Goal: Obtain resource: Download file/media

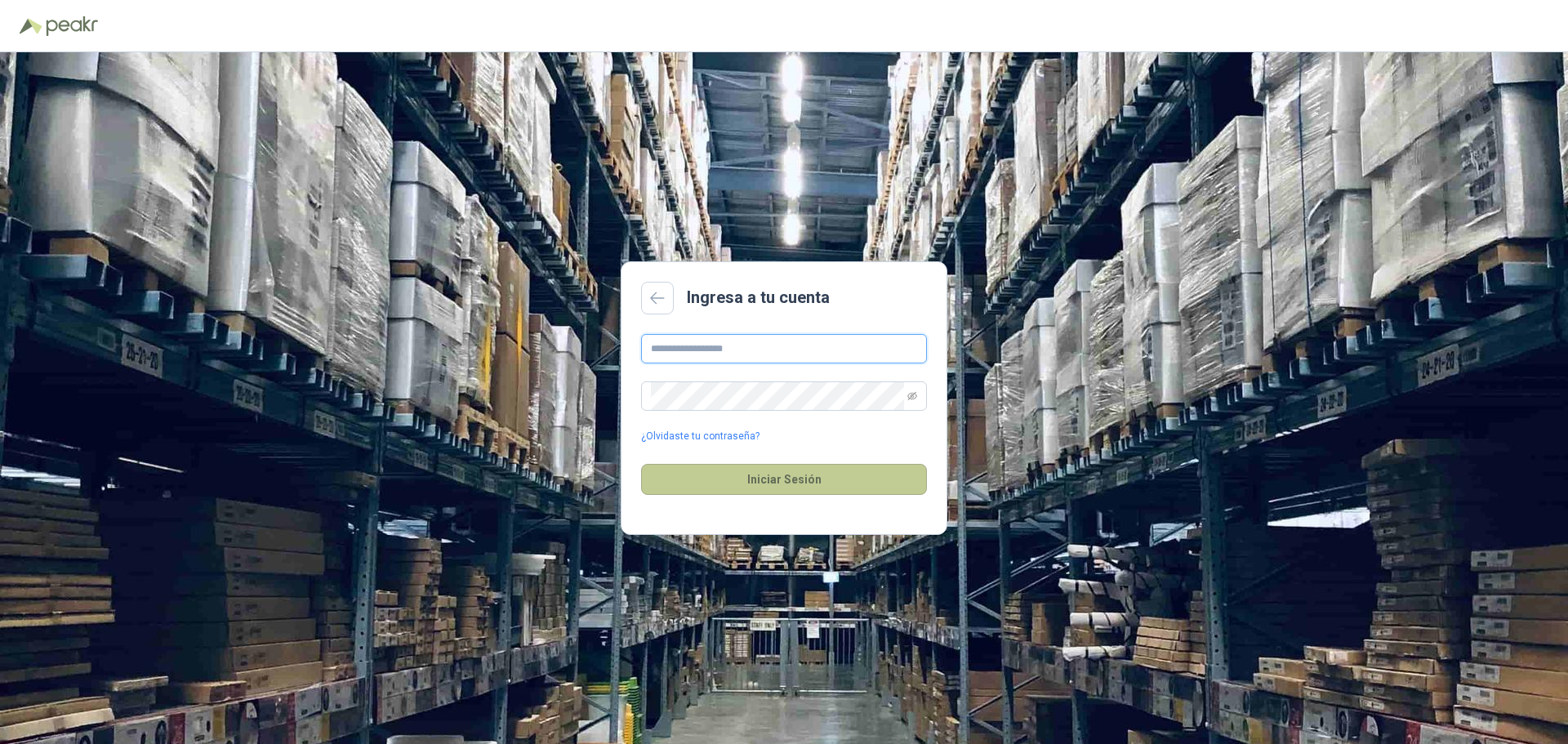
type input "**********"
click at [776, 480] on button "Iniciar Sesión" at bounding box center [783, 479] width 286 height 31
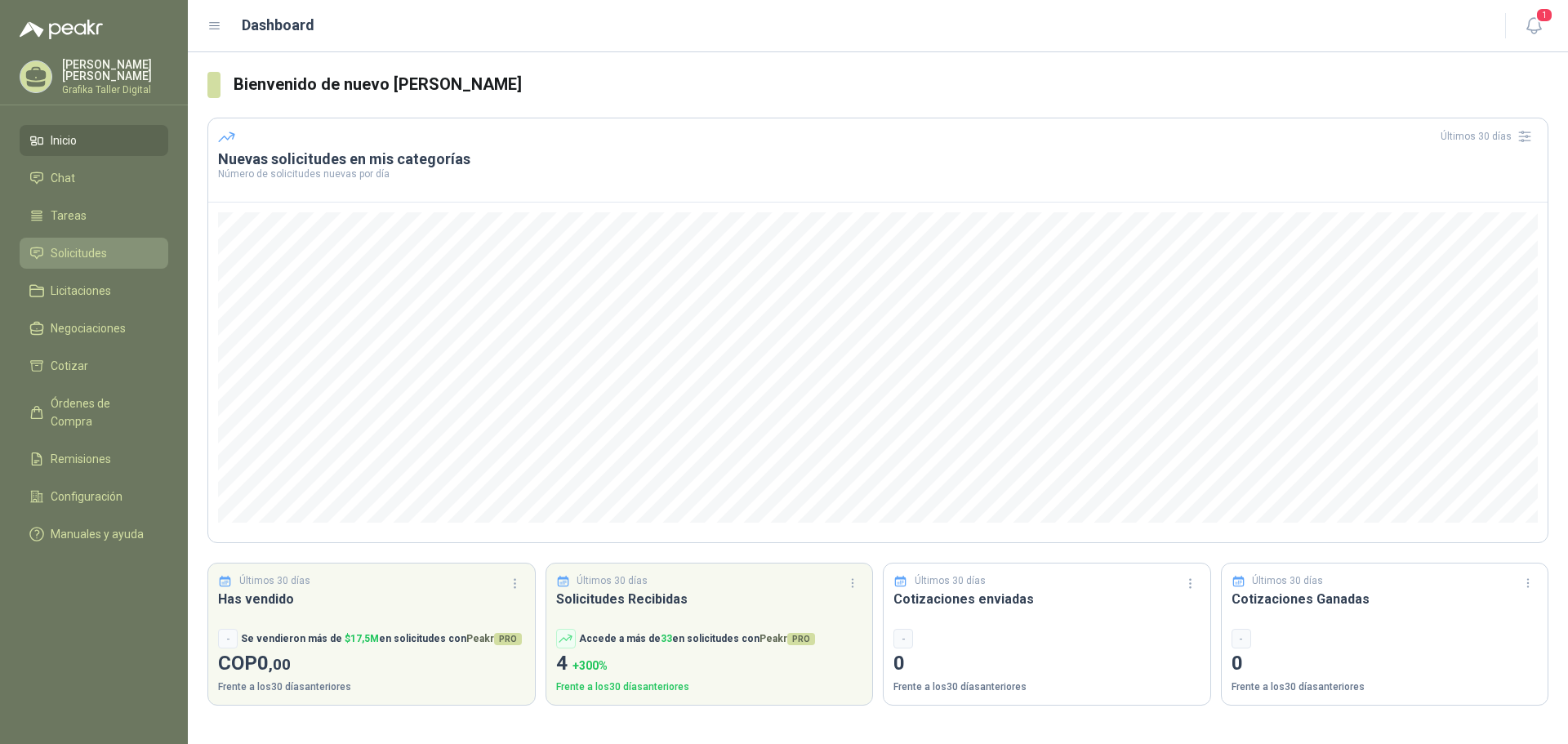
click at [85, 252] on span "Solicitudes" at bounding box center [79, 253] width 56 height 18
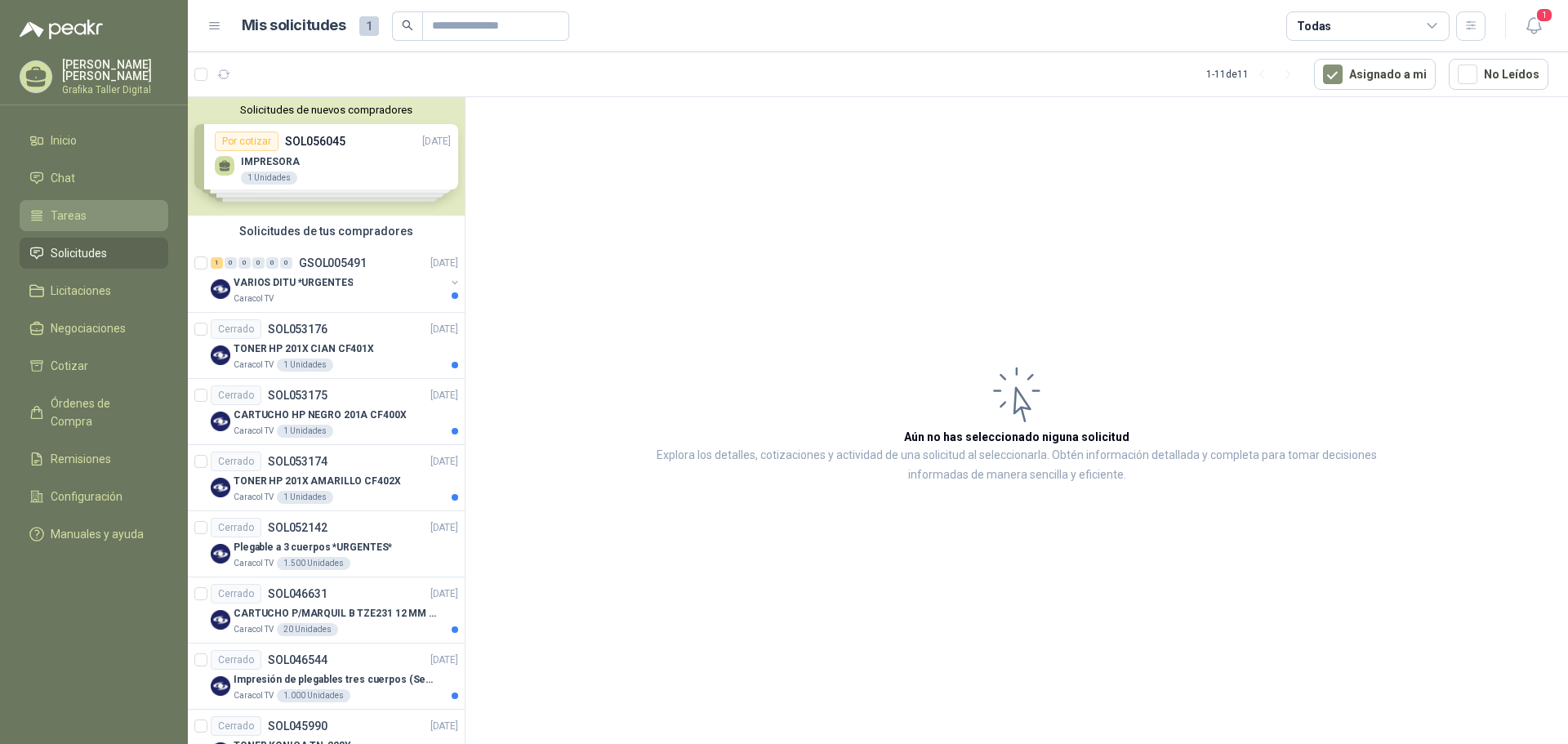
click at [76, 211] on span "Tareas" at bounding box center [69, 216] width 36 height 18
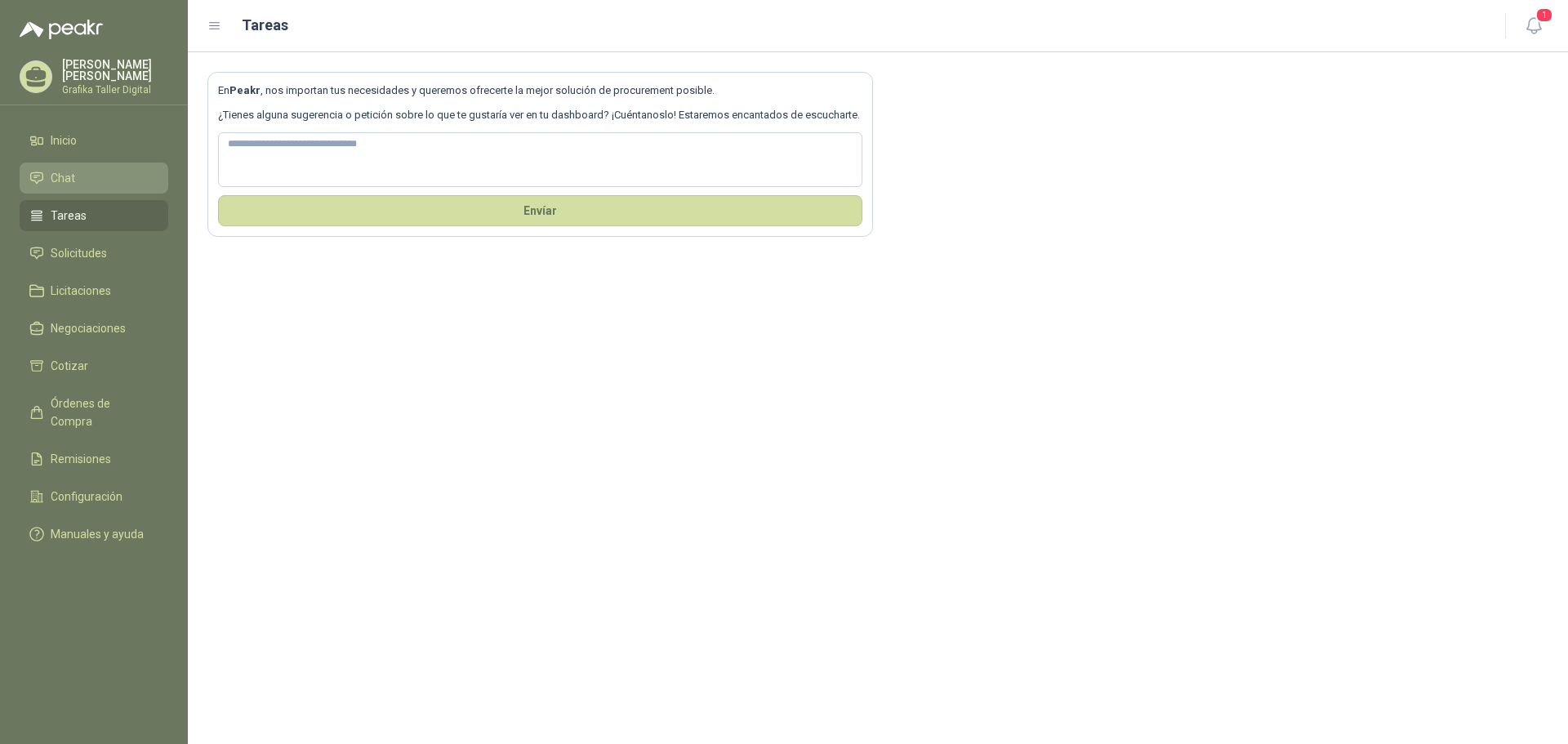
click at [79, 173] on li "Chat" at bounding box center [93, 178] width 129 height 18
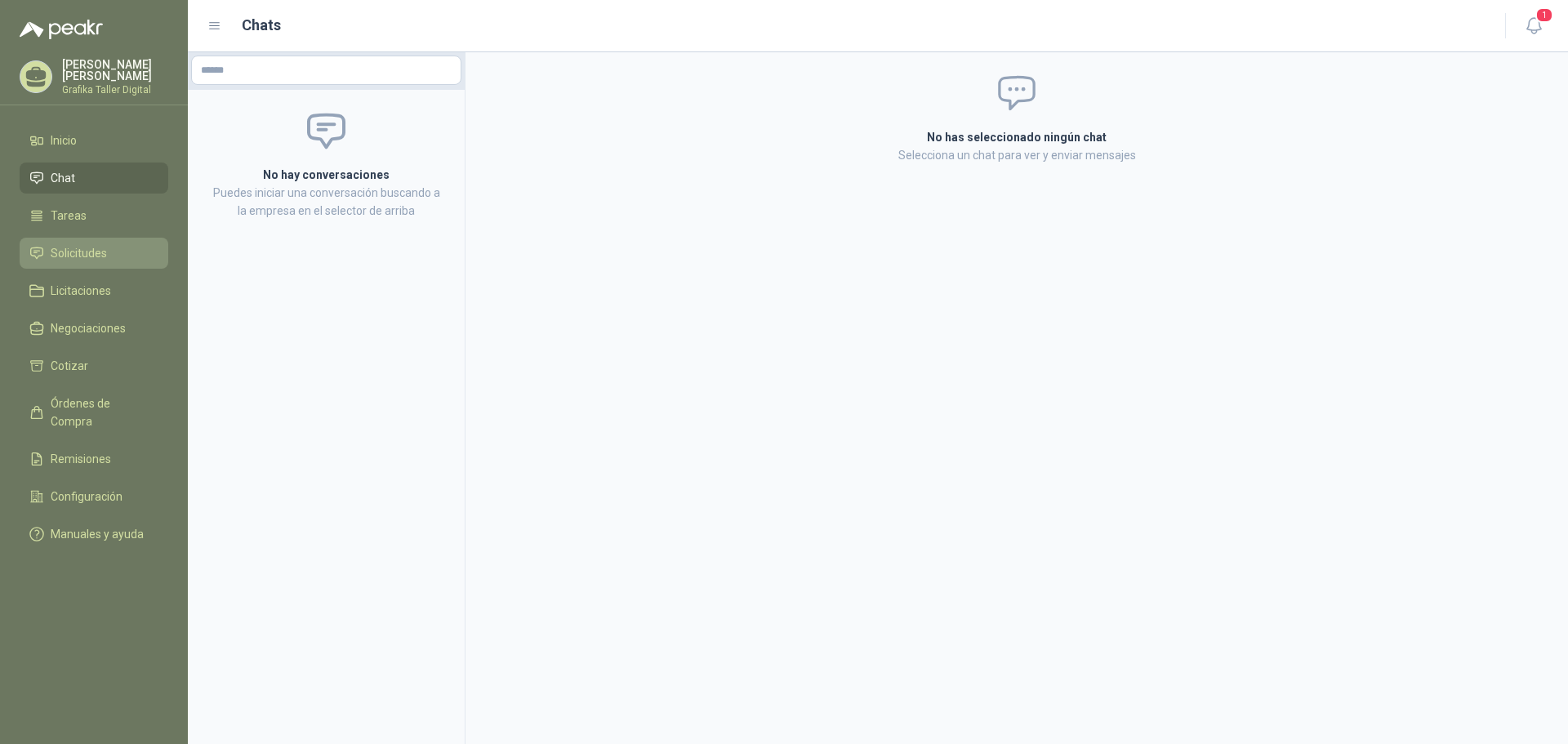
click at [90, 253] on span "Solicitudes" at bounding box center [79, 253] width 56 height 18
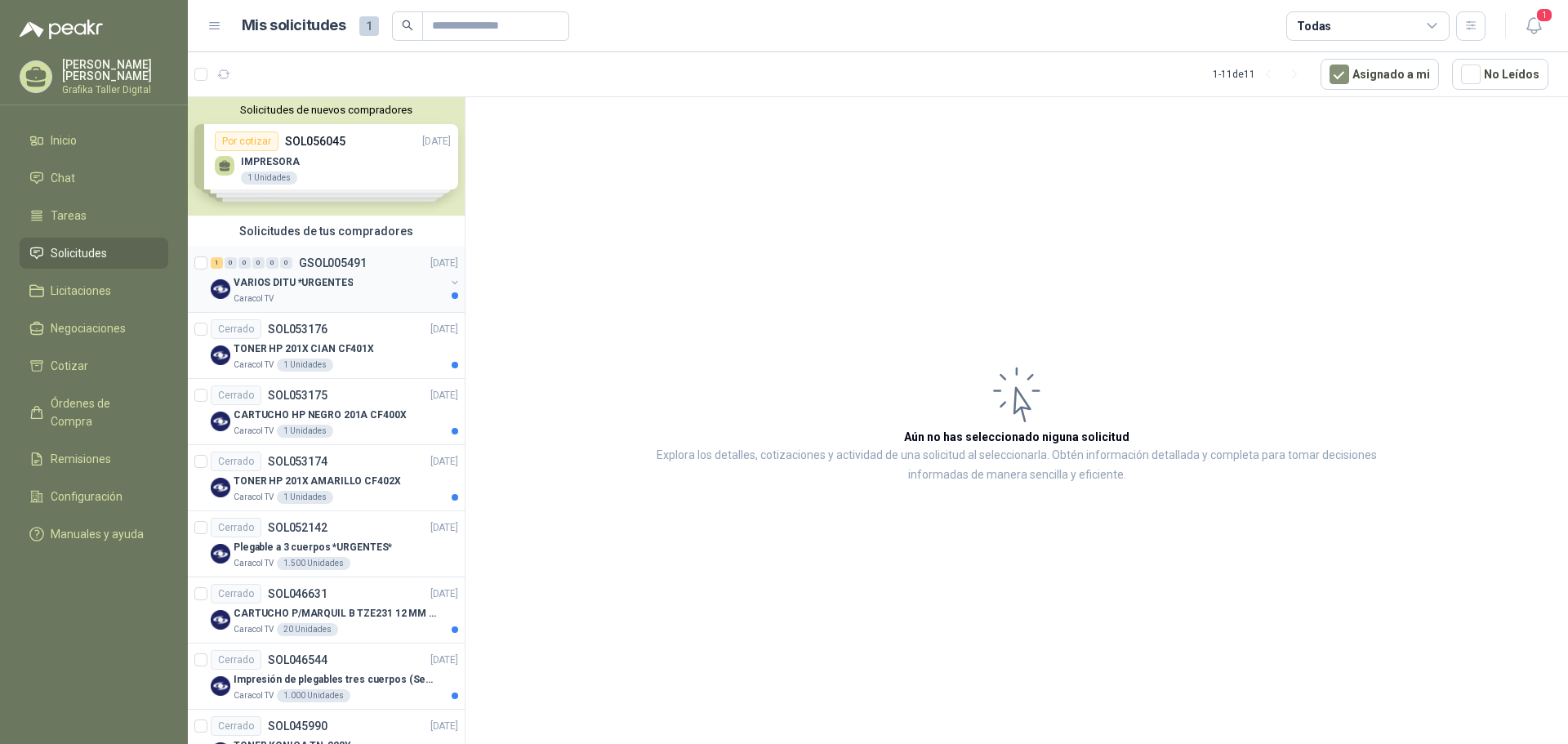
click at [278, 290] on p "VARIOS DITU *URGENTES" at bounding box center [292, 284] width 119 height 16
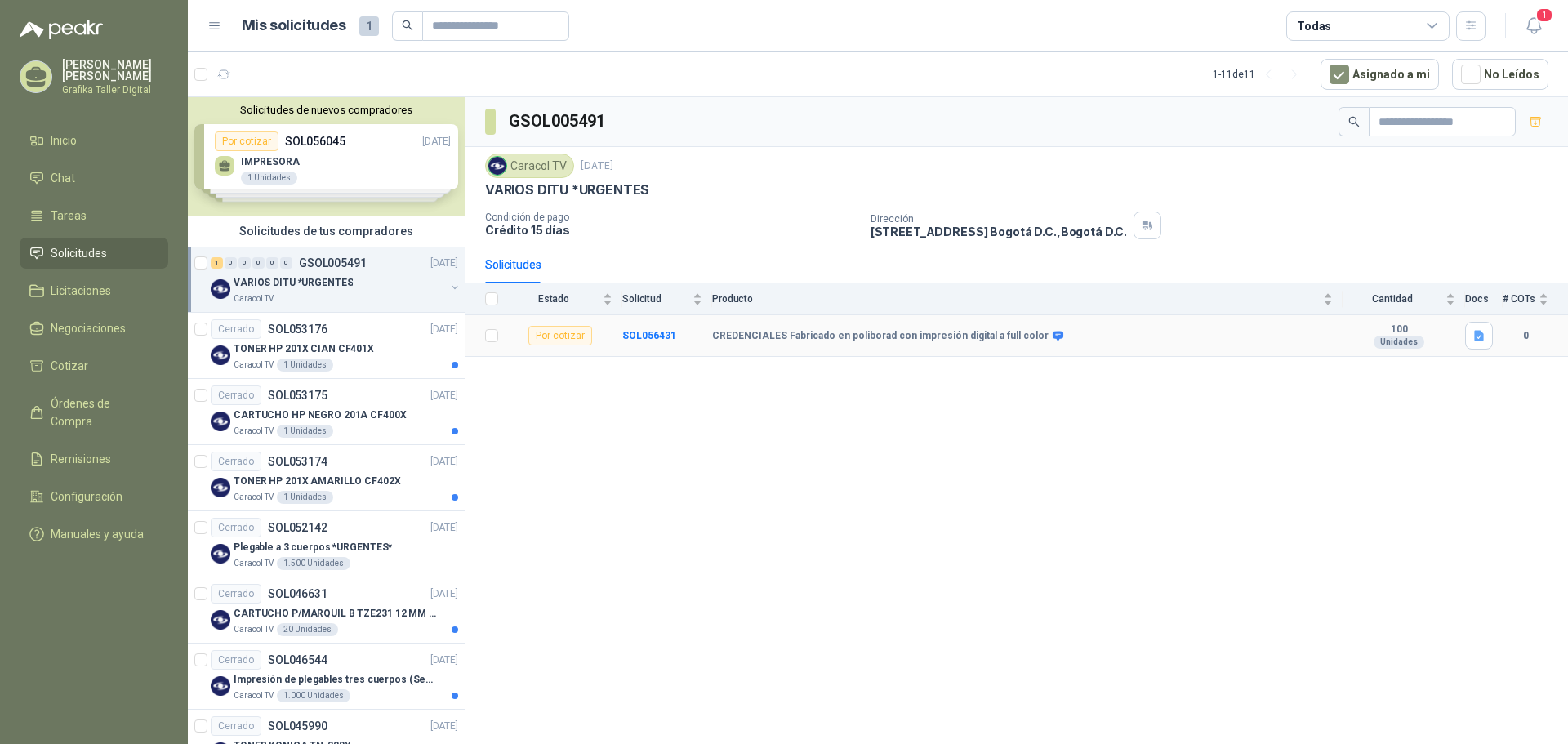
click at [551, 333] on div "Por cotizar" at bounding box center [560, 335] width 63 height 19
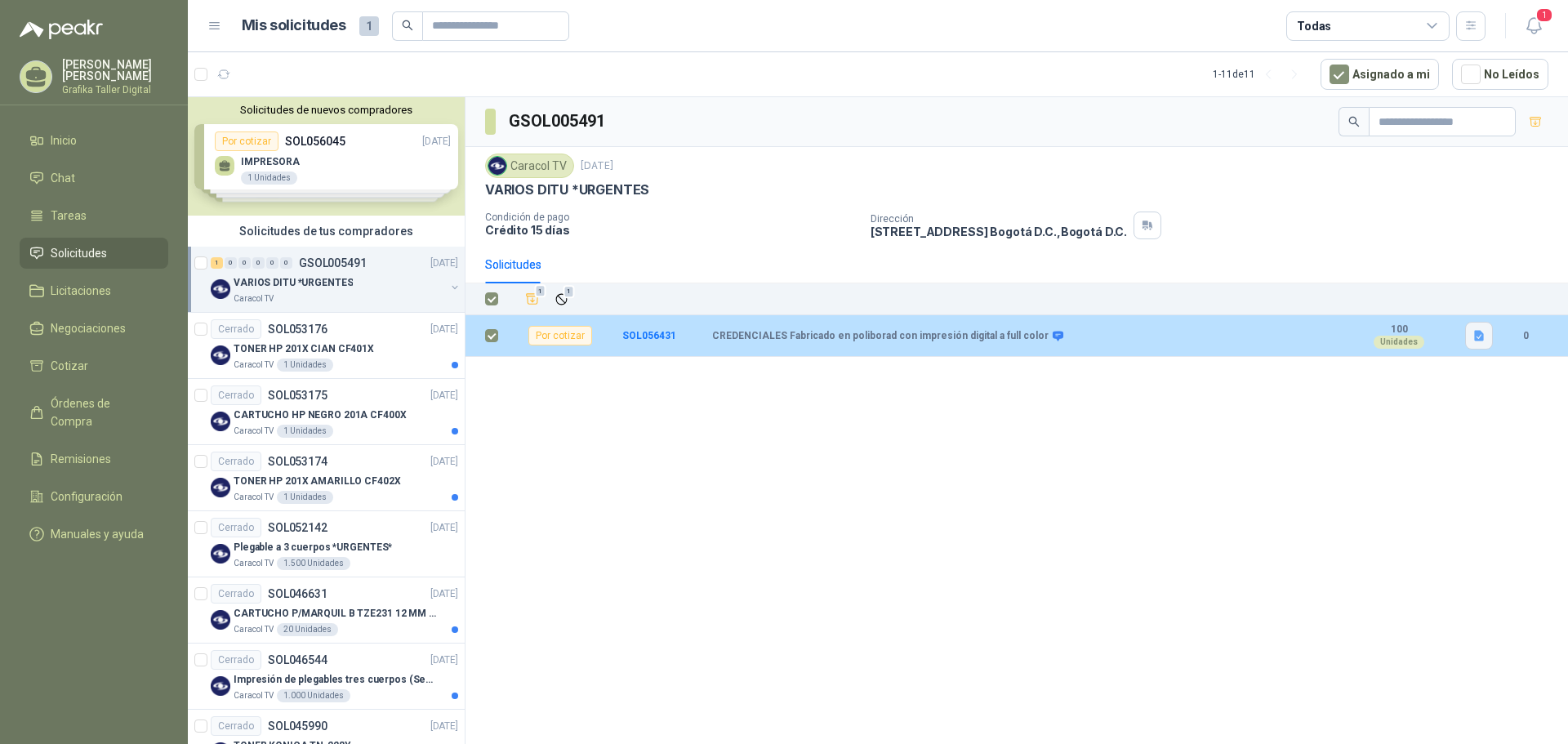
click at [1487, 333] on button "button" at bounding box center [1479, 336] width 28 height 28
click at [1466, 301] on button "VARIOS DITU.docx" at bounding box center [1426, 299] width 110 height 17
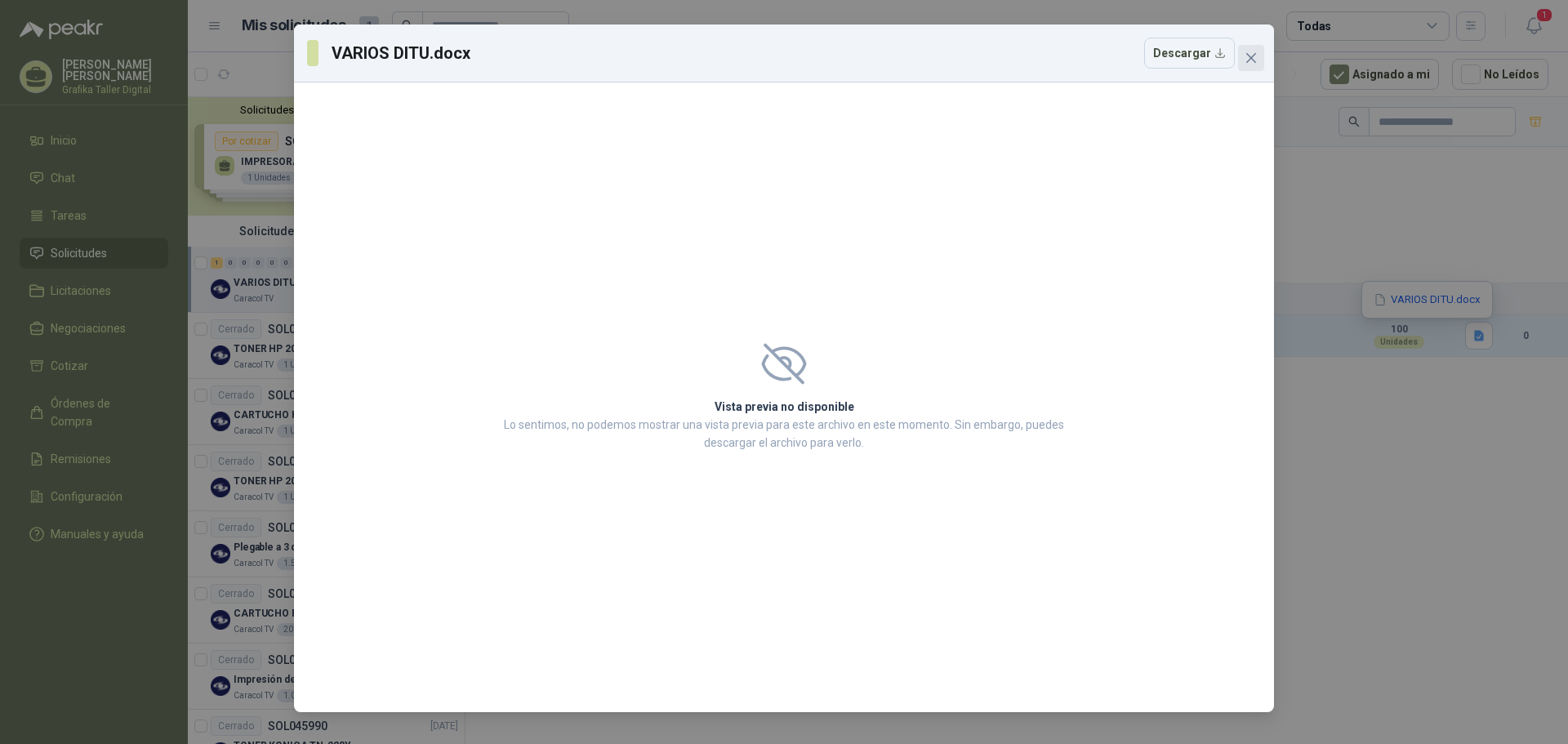
click at [1252, 56] on icon "close" at bounding box center [1250, 57] width 10 height 10
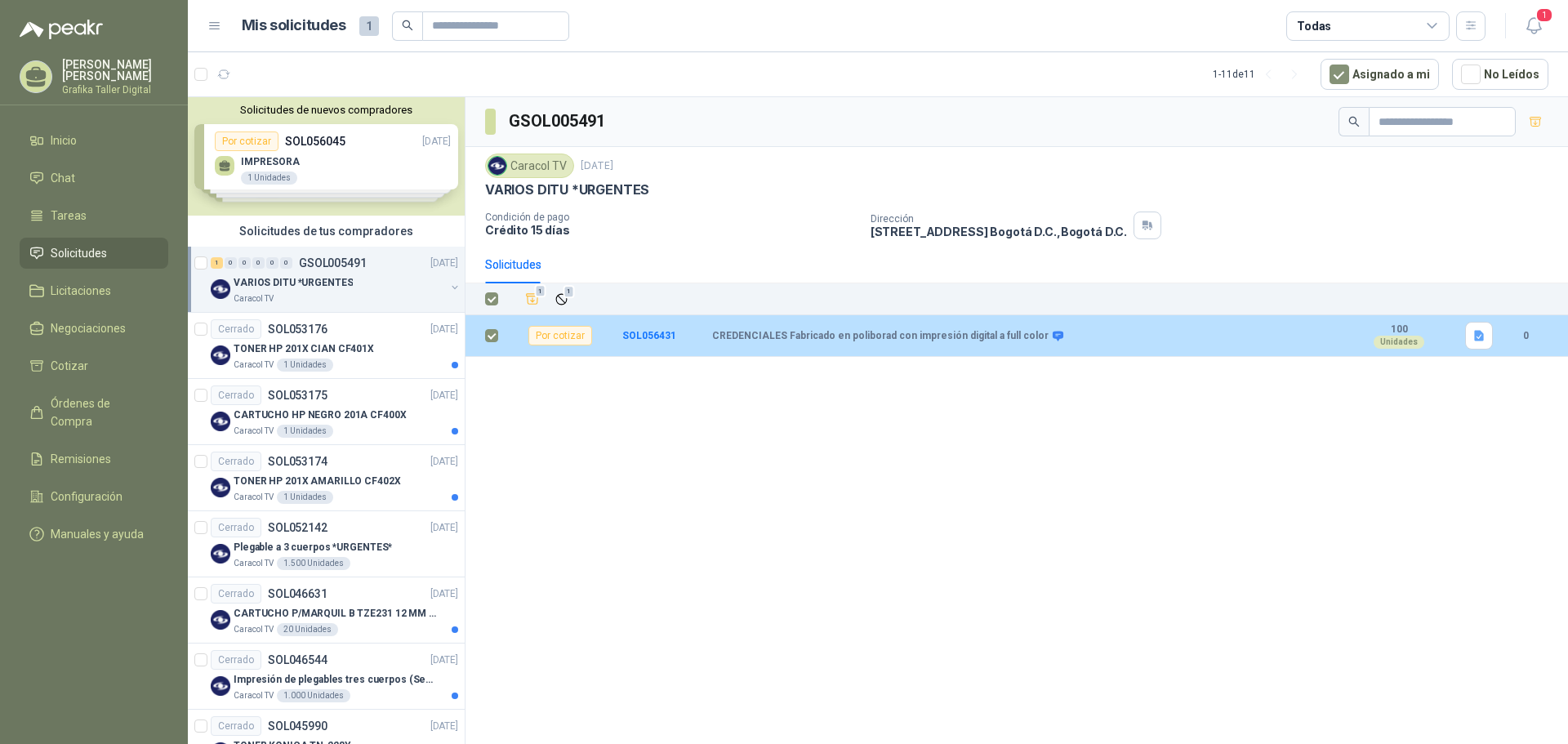
click at [753, 342] on b "CREDENCIALES Fabricado en poliborad con impresión digital a full color" at bounding box center [880, 336] width 336 height 13
click at [753, 341] on b "CREDENCIALES Fabricado en poliborad con impresión digital a full color" at bounding box center [880, 336] width 336 height 13
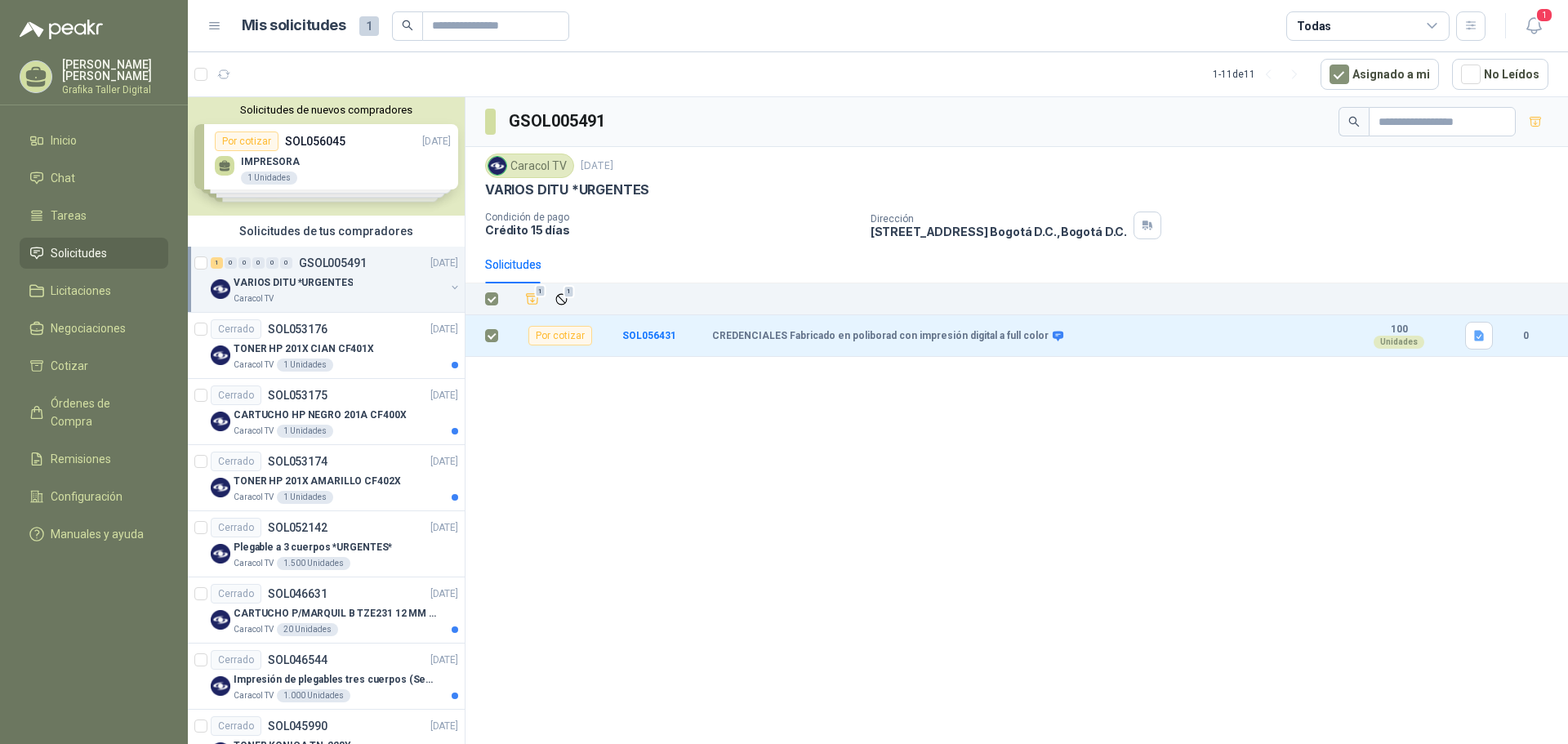
click at [707, 395] on div "GSOL005491 Caracol TV [DATE] VARIOS DITU *URGENTES Condición de pago Crédito 15…" at bounding box center [1016, 423] width 1103 height 652
click at [365, 152] on div "Solicitudes de nuevos compradores Por cotizar SOL056045 [DATE] IMPRESORA 1 Unid…" at bounding box center [326, 156] width 277 height 119
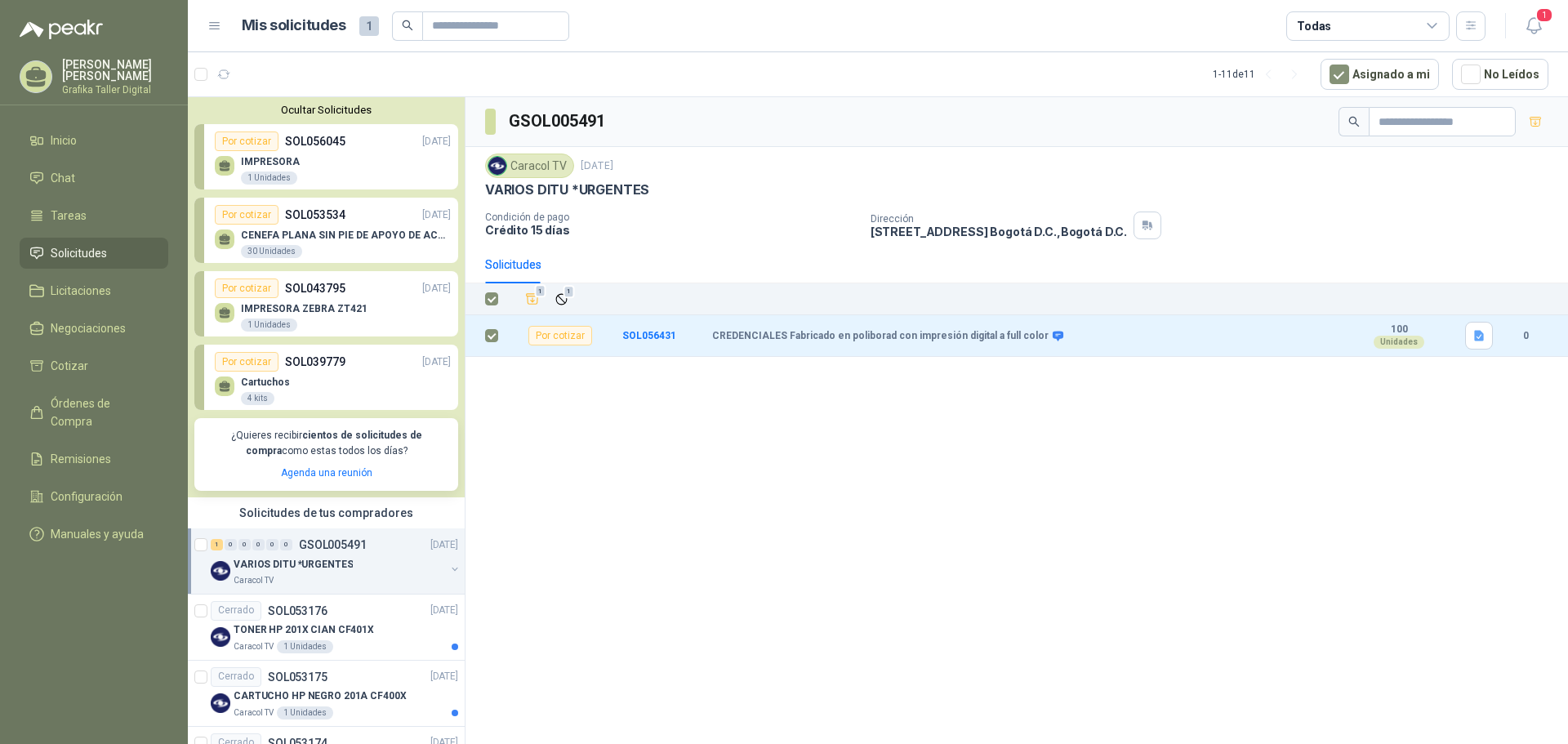
click at [373, 232] on p "CENEFA PLANA SIN PIE DE APOYO DE ACUERDO A LA IMAGEN ADJUNTA" at bounding box center [346, 235] width 209 height 11
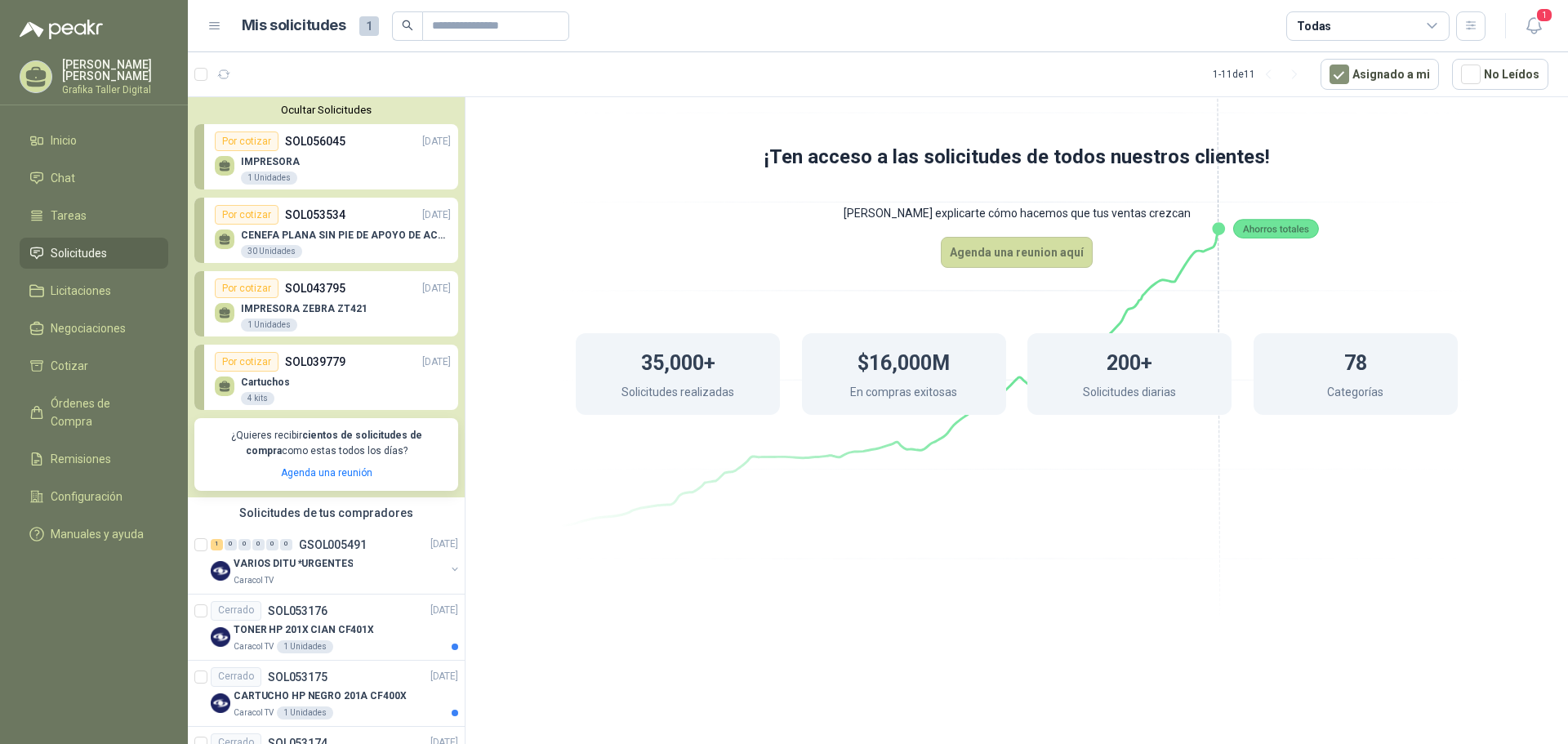
click at [373, 232] on p "CENEFA PLANA SIN PIE DE APOYO DE ACUERDO A LA IMAGEN ADJUNTA" at bounding box center [346, 235] width 209 height 11
click at [370, 232] on p "CENEFA PLANA SIN PIE DE APOYO DE ACUERDO A LA IMAGEN ADJUNTA" at bounding box center [346, 235] width 209 height 11
click at [300, 567] on p "VARIOS DITU *URGENTES" at bounding box center [292, 564] width 119 height 16
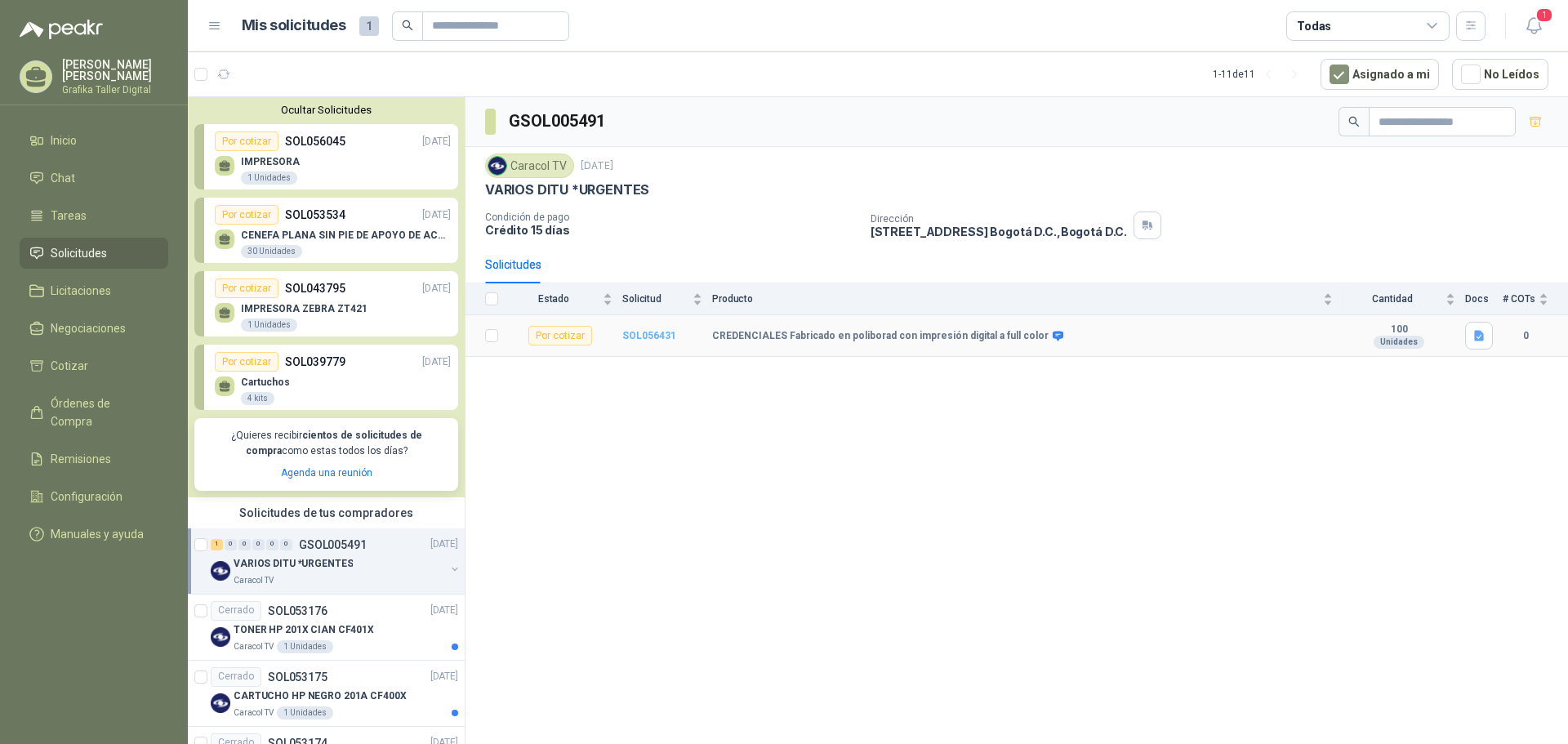
click at [642, 335] on b "SOL056431" at bounding box center [648, 335] width 54 height 11
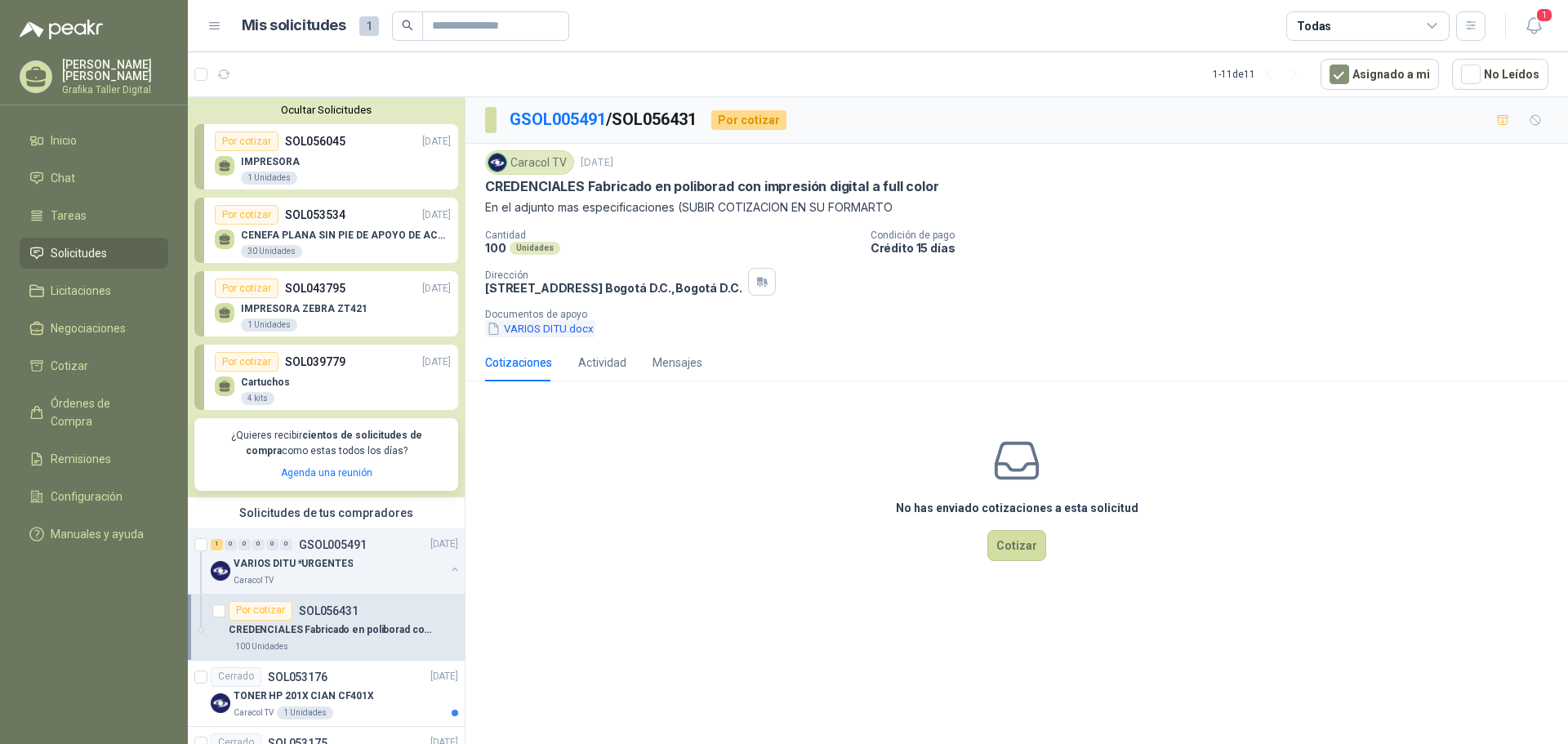
click at [540, 332] on button "VARIOS DITU.docx" at bounding box center [539, 328] width 110 height 17
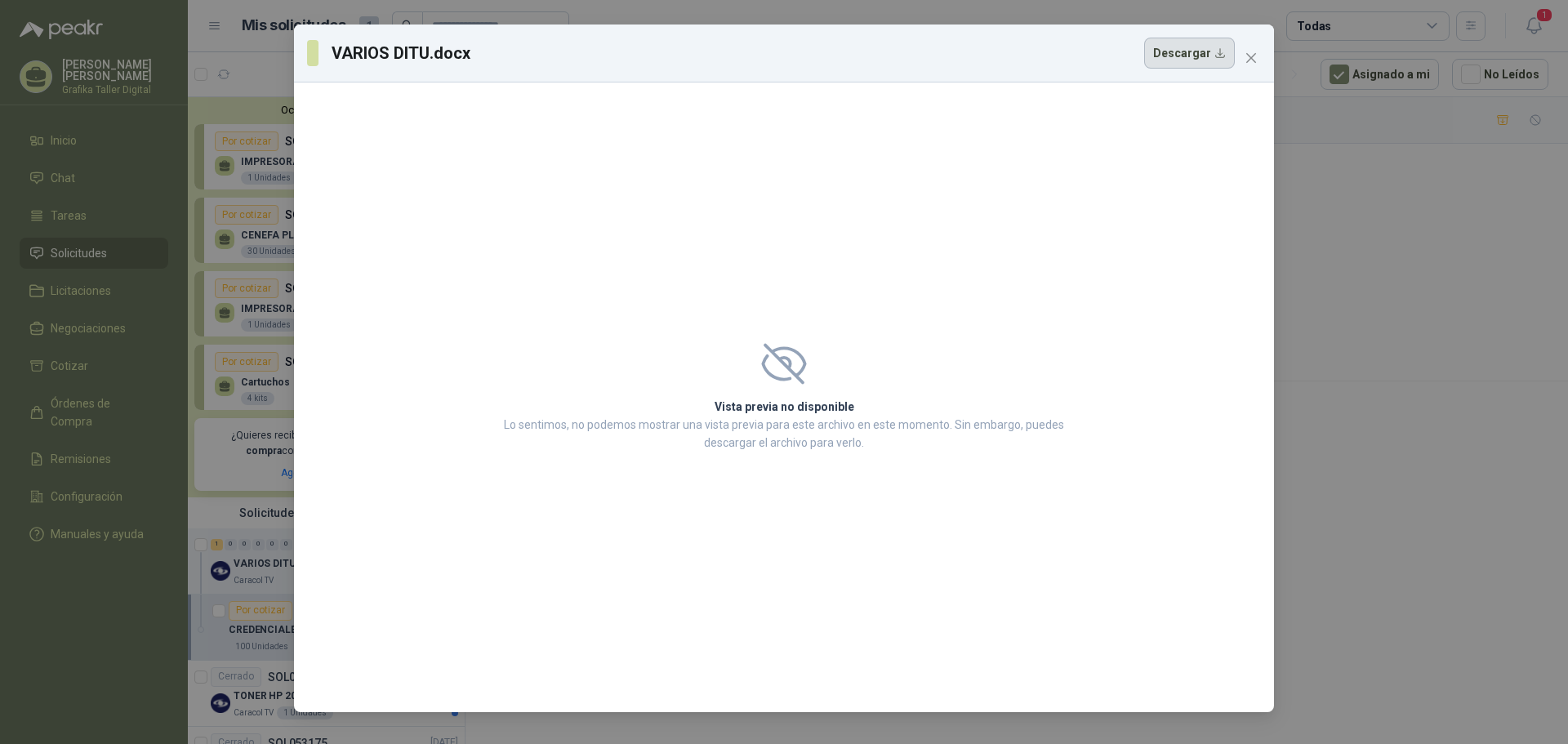
click at [1201, 53] on button "Descargar" at bounding box center [1189, 53] width 91 height 31
click at [1251, 50] on button "Close" at bounding box center [1251, 58] width 26 height 26
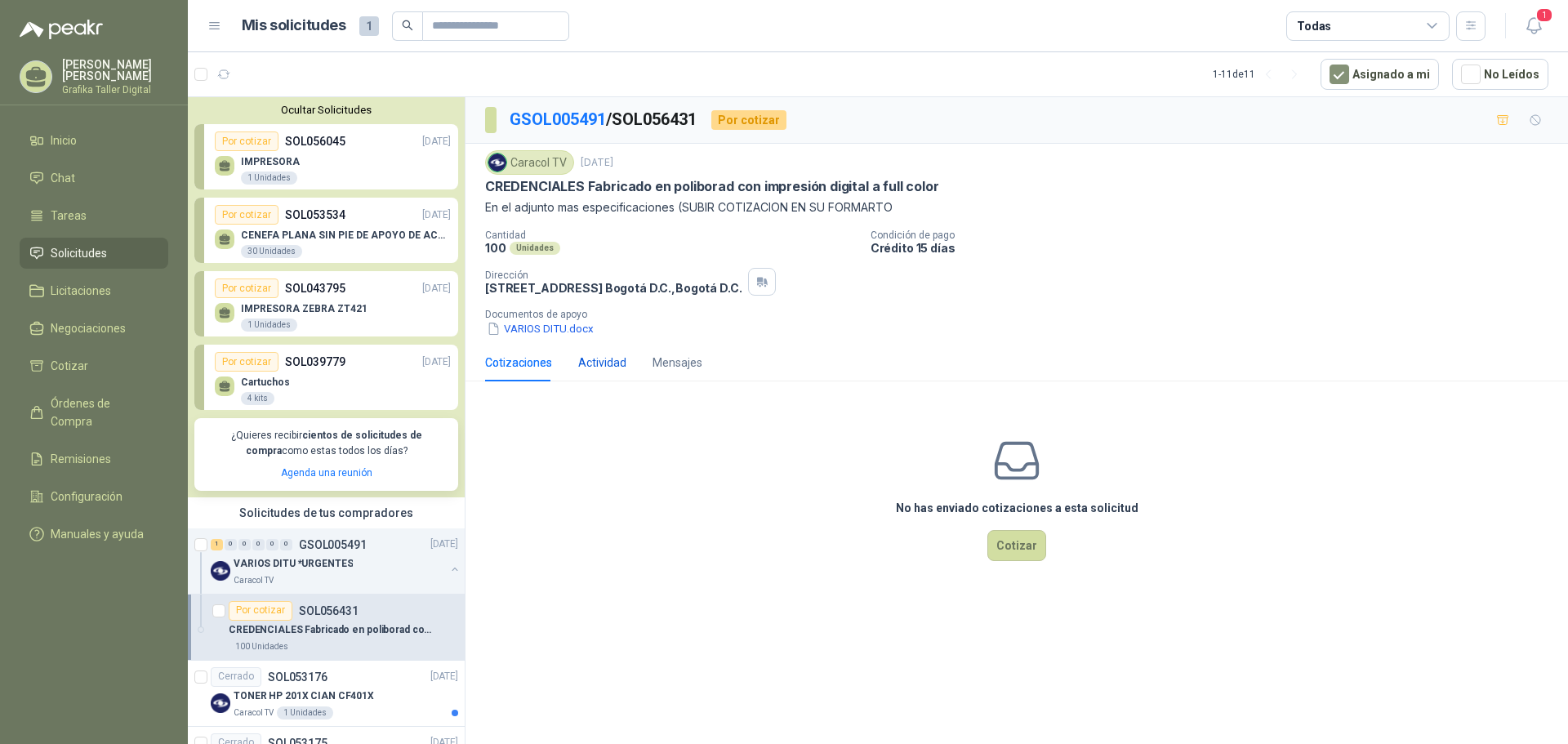
click at [606, 357] on div "Actividad" at bounding box center [602, 363] width 48 height 18
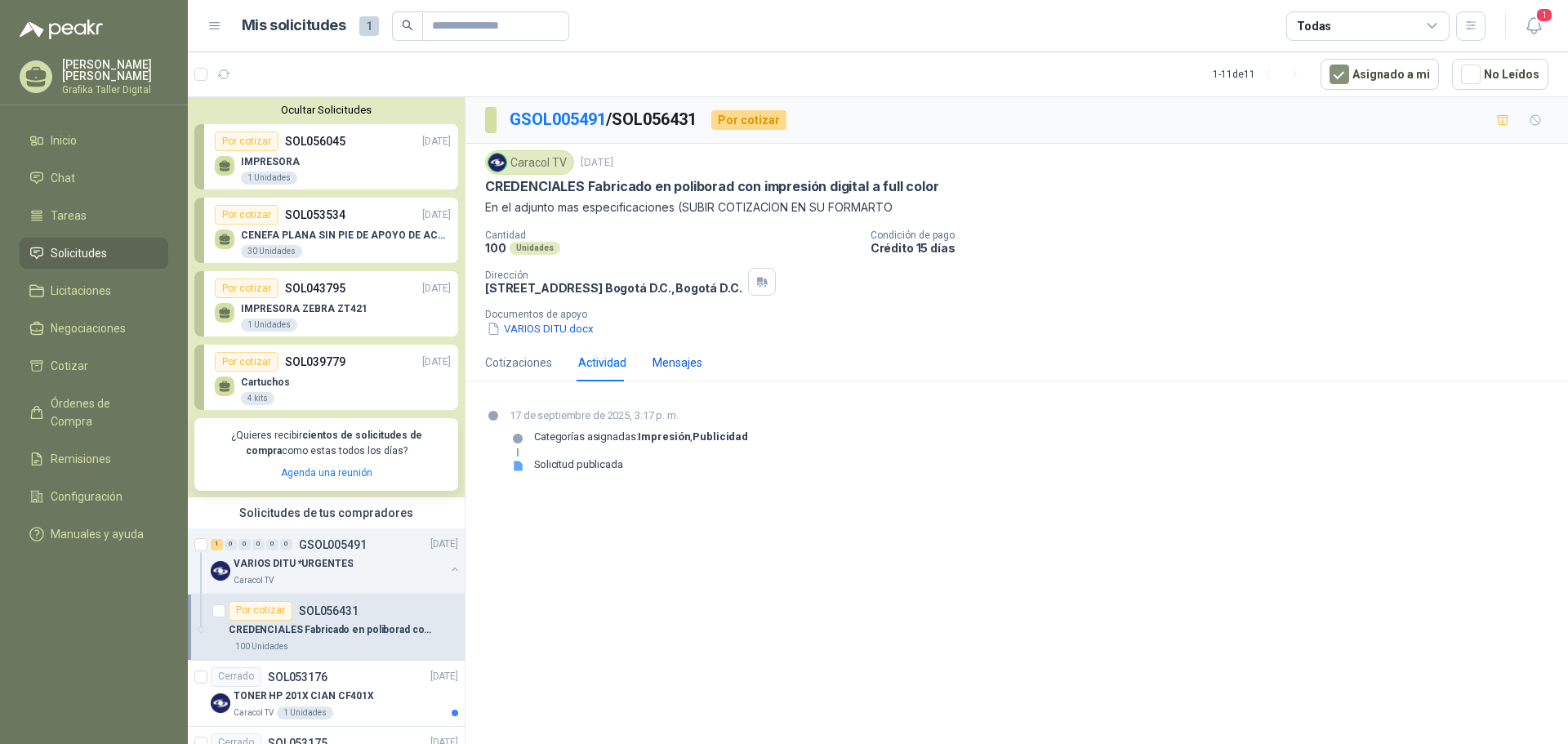
click at [665, 360] on div "Mensajes" at bounding box center [677, 363] width 50 height 18
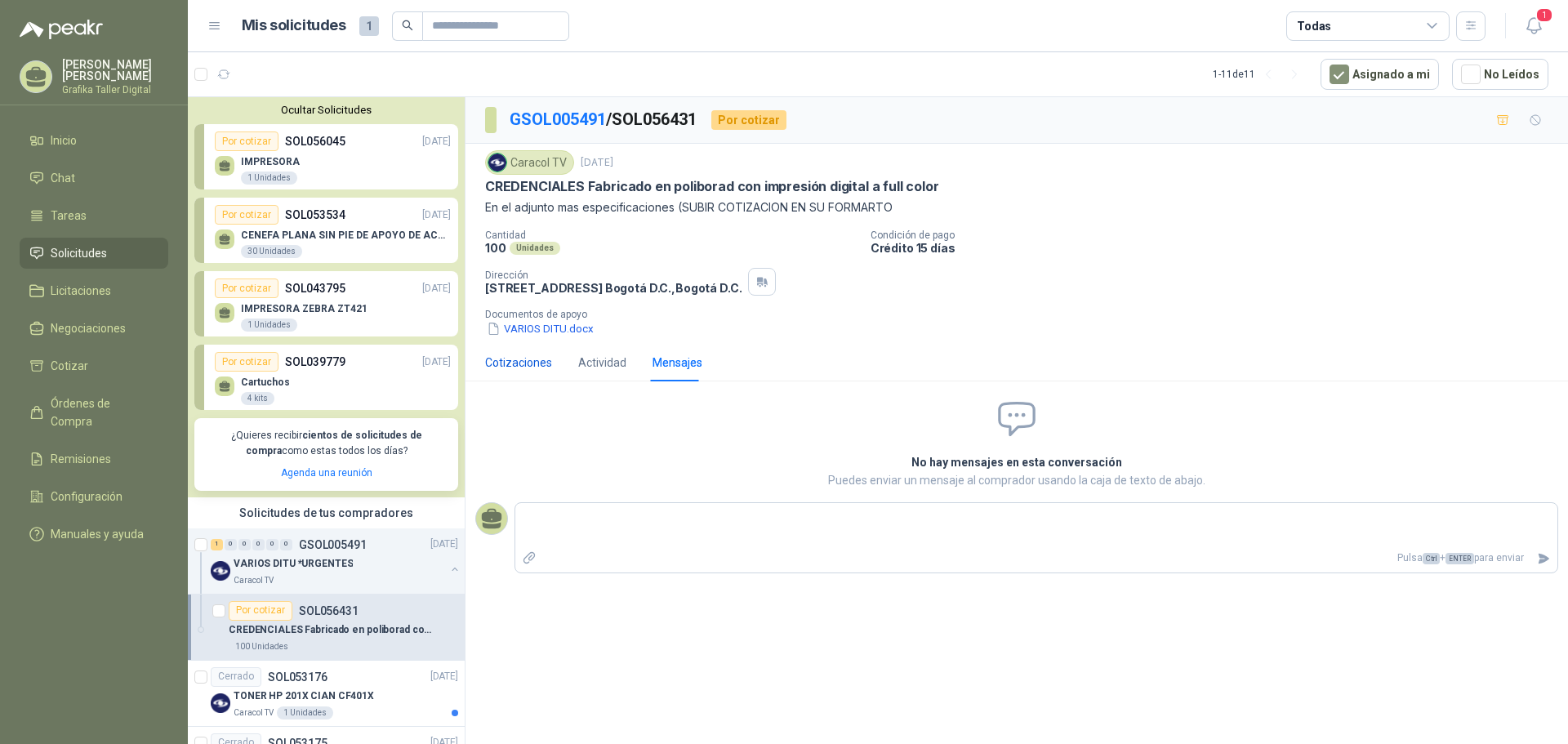
click at [531, 366] on div "Cotizaciones" at bounding box center [518, 363] width 67 height 18
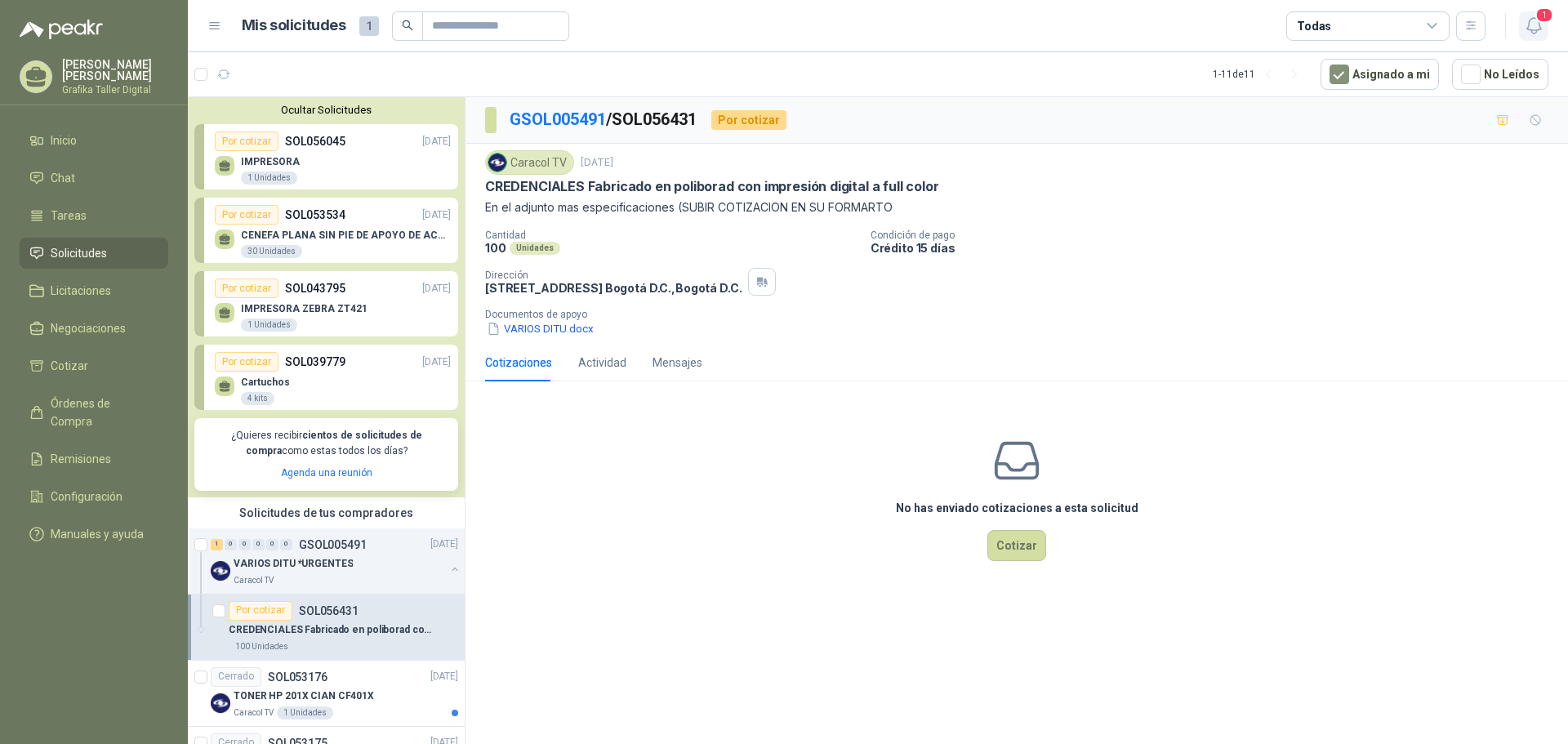
click at [1539, 23] on span "1" at bounding box center [1544, 15] width 18 height 16
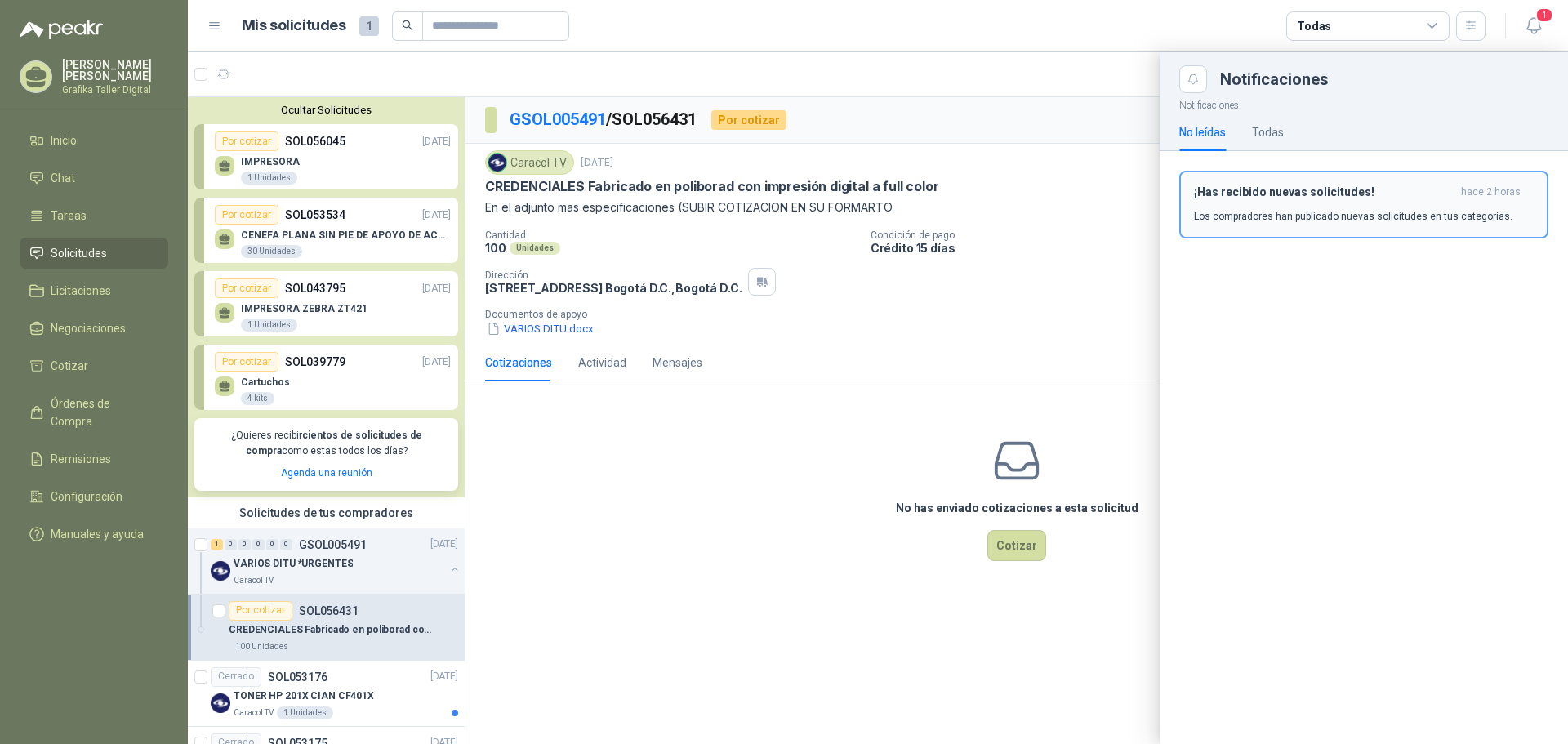
click at [1429, 225] on button "¡Has recibido nuevas solicitudes! hace 2 horas Los compradores han publicado nu…" at bounding box center [1363, 204] width 369 height 68
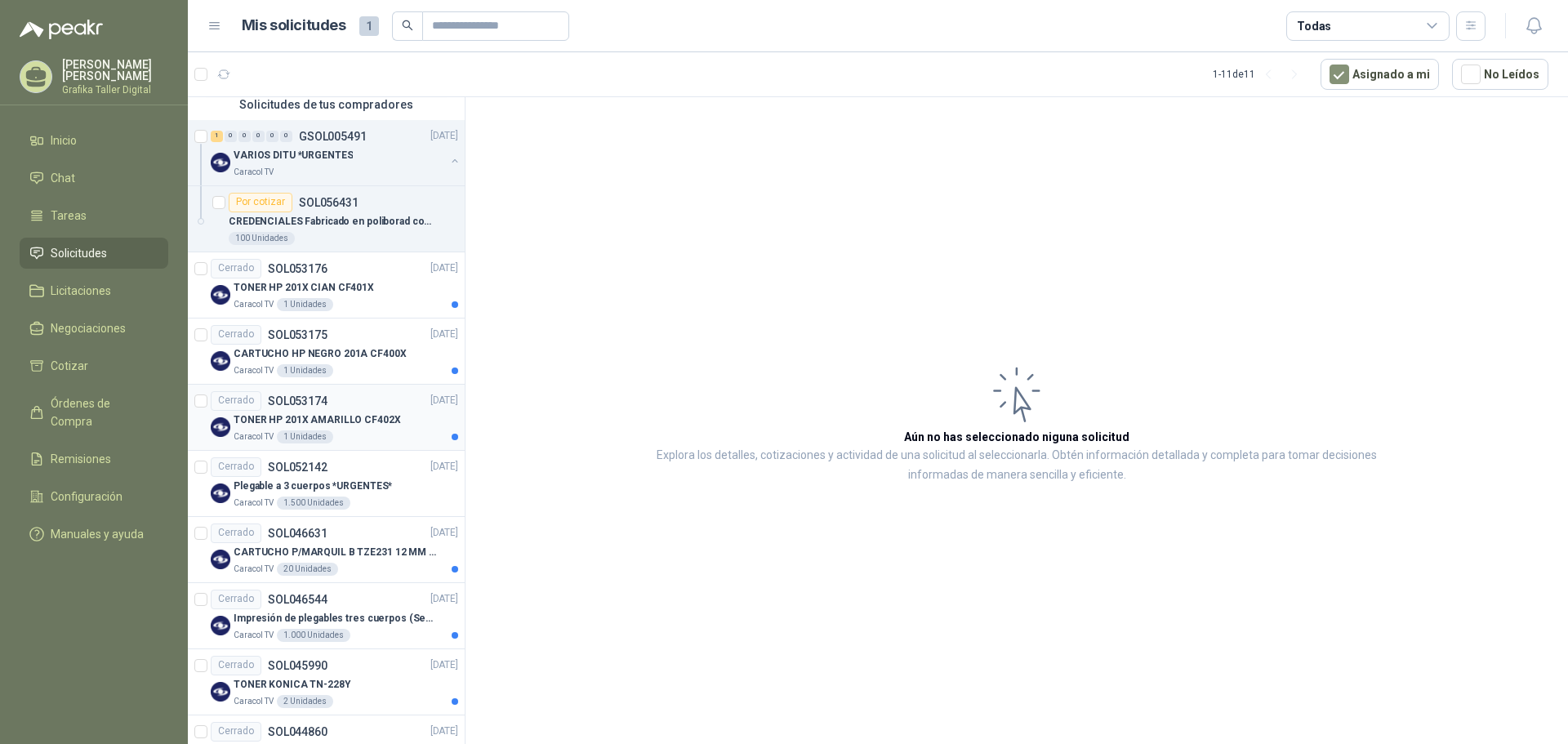
scroll to position [596, 0]
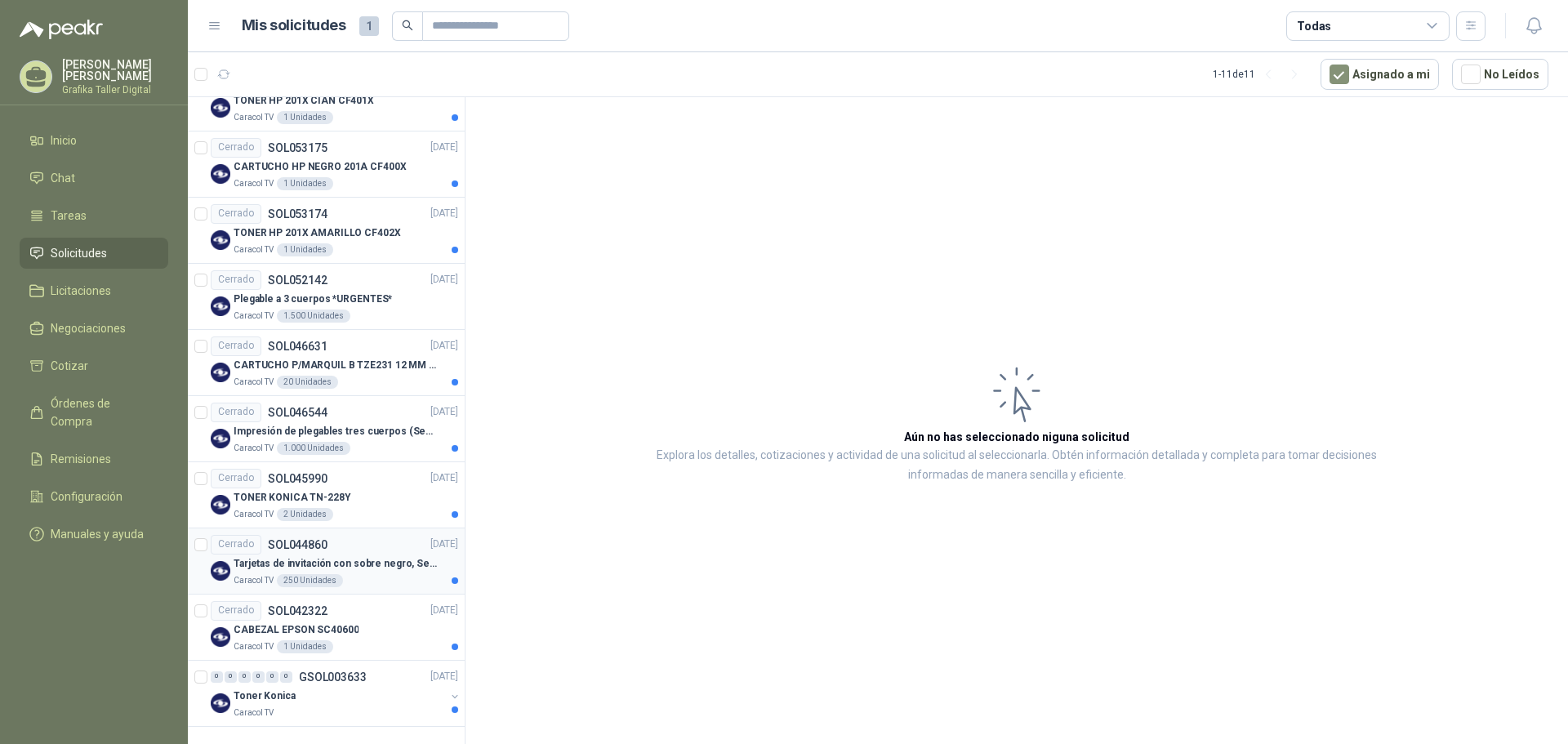
click at [336, 553] on div "Cerrado SOL044860 [DATE]" at bounding box center [333, 545] width 247 height 19
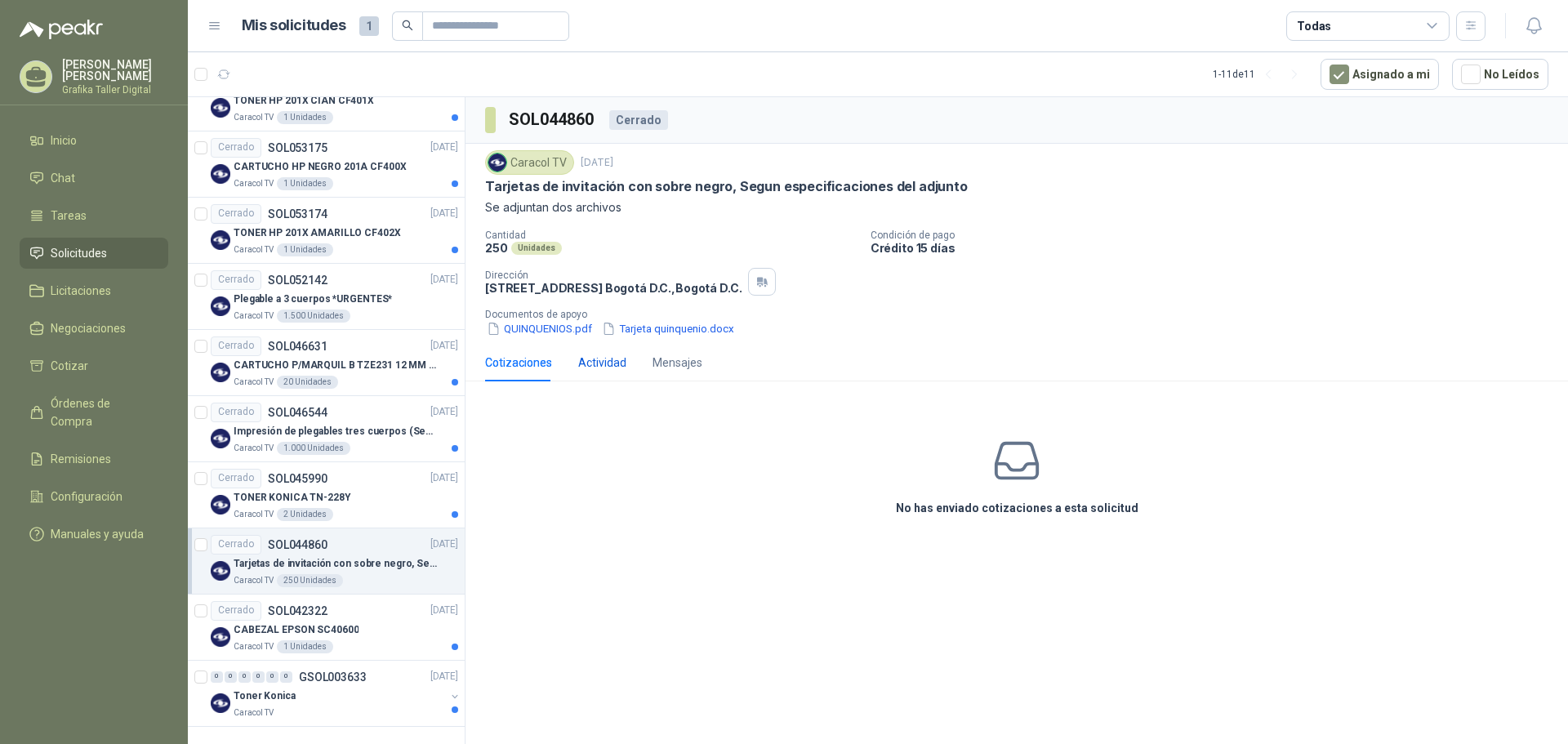
click at [623, 364] on div "Actividad" at bounding box center [602, 363] width 48 height 18
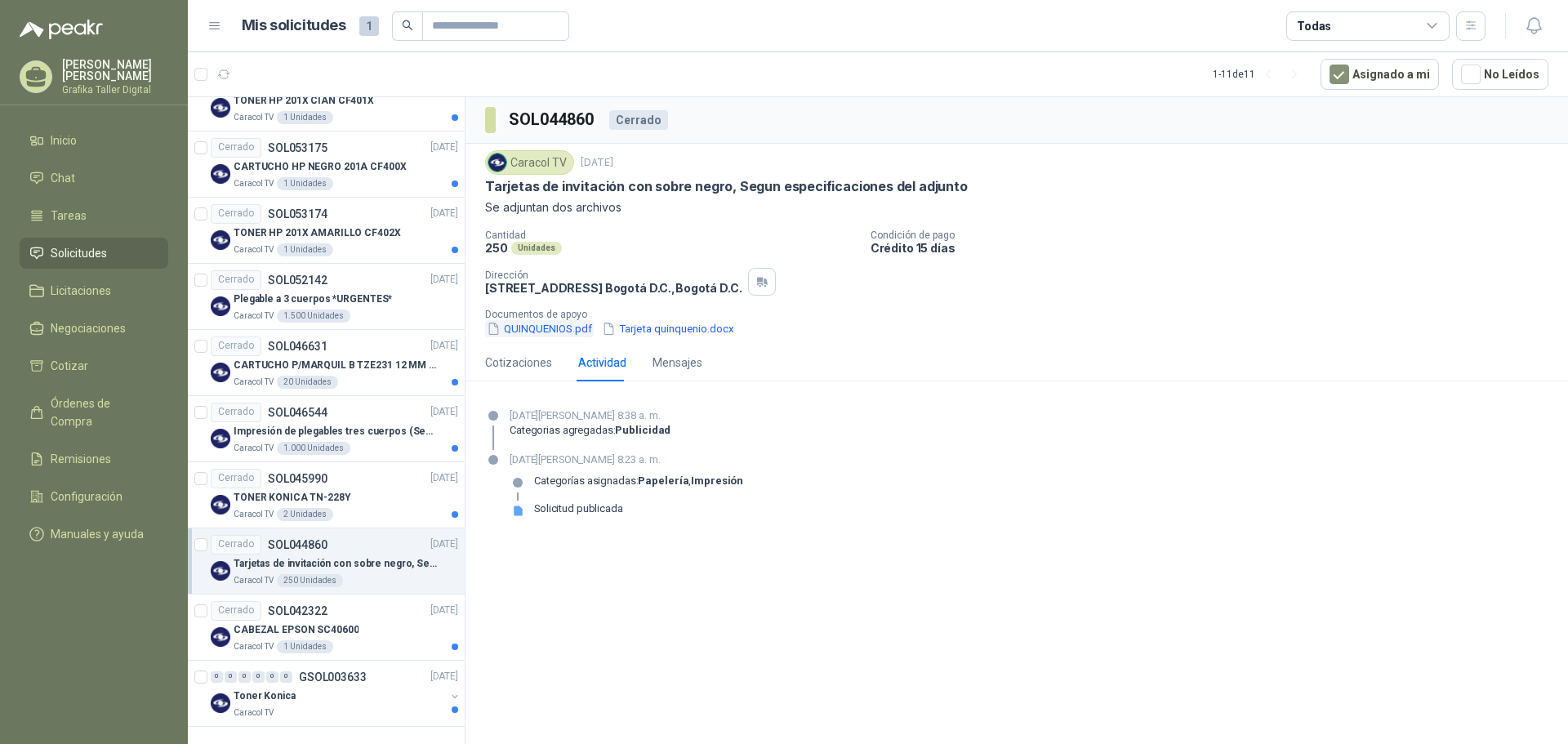
click at [568, 329] on button "QUINQUENIOS.pdf" at bounding box center [539, 328] width 108 height 17
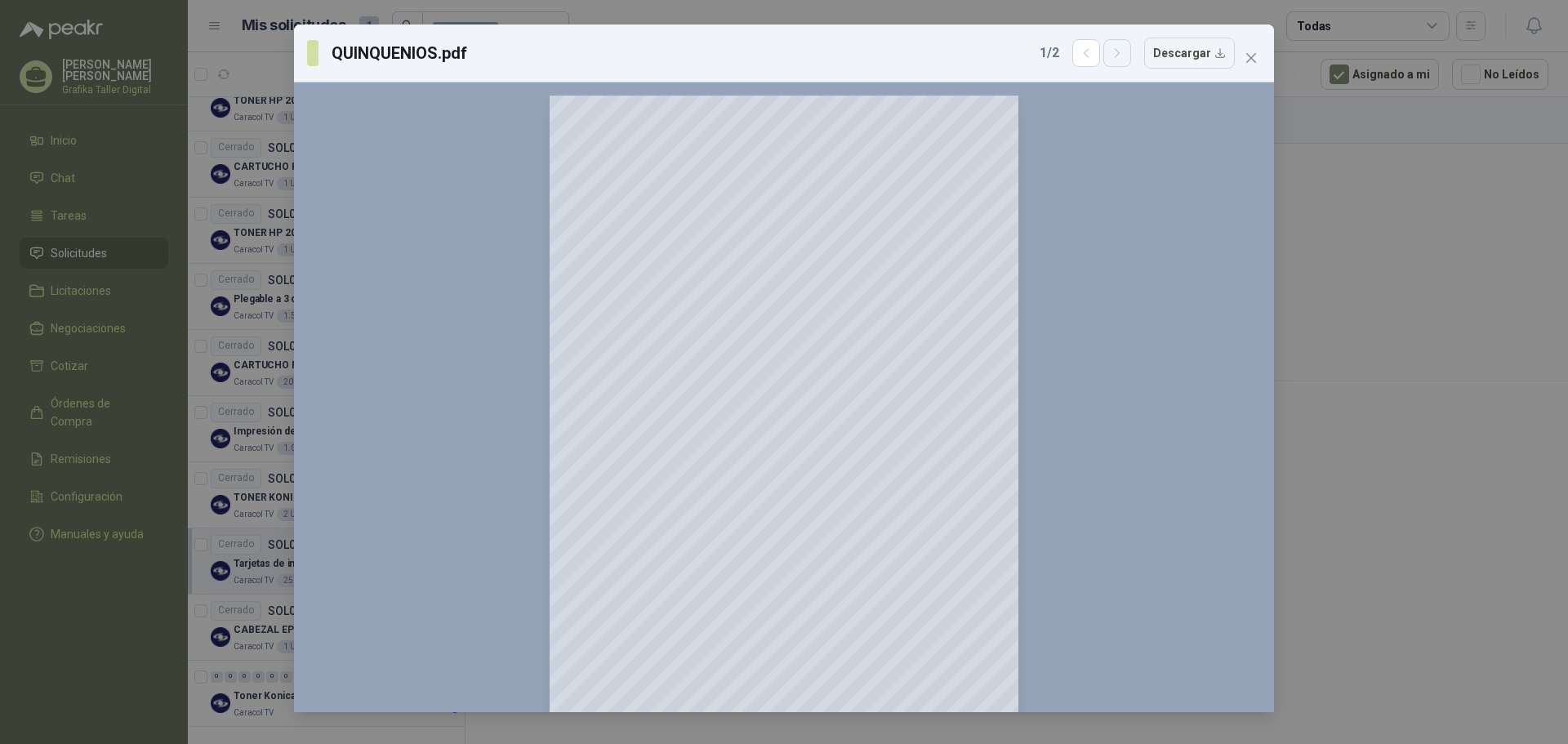
click at [1116, 54] on icon "button" at bounding box center [1117, 54] width 14 height 14
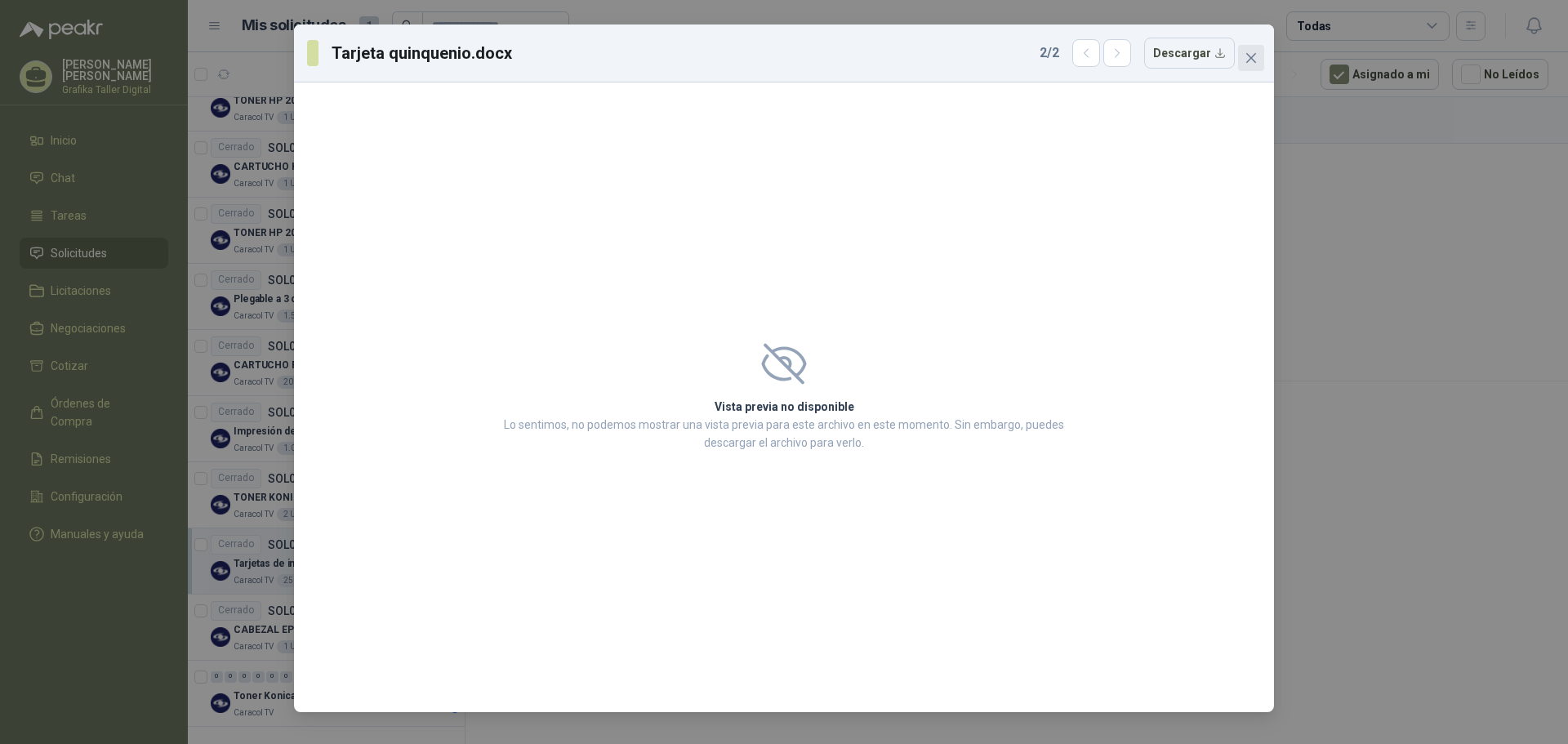
click at [1252, 55] on icon "close" at bounding box center [1250, 57] width 13 height 13
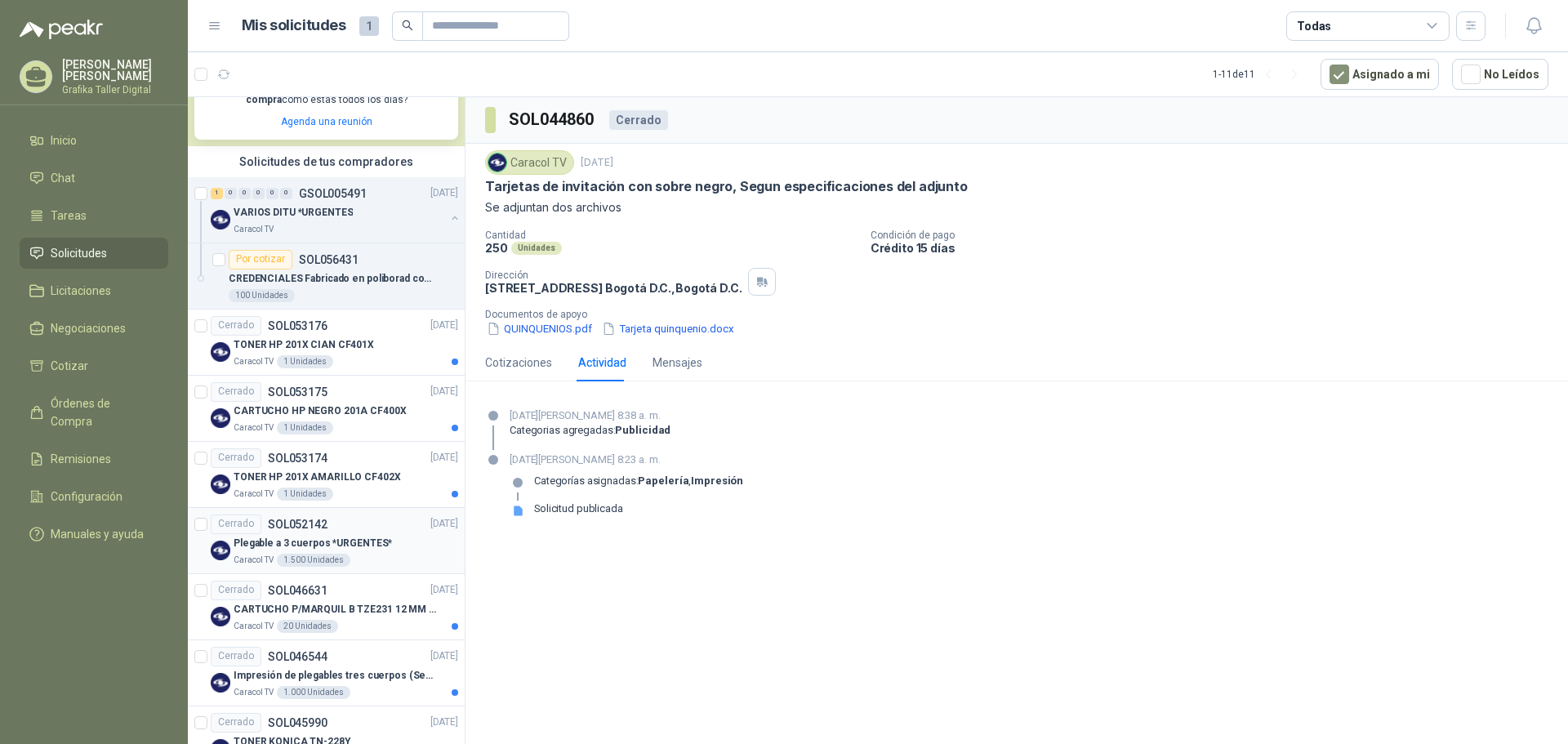
scroll to position [107, 0]
